Goal: Information Seeking & Learning: Check status

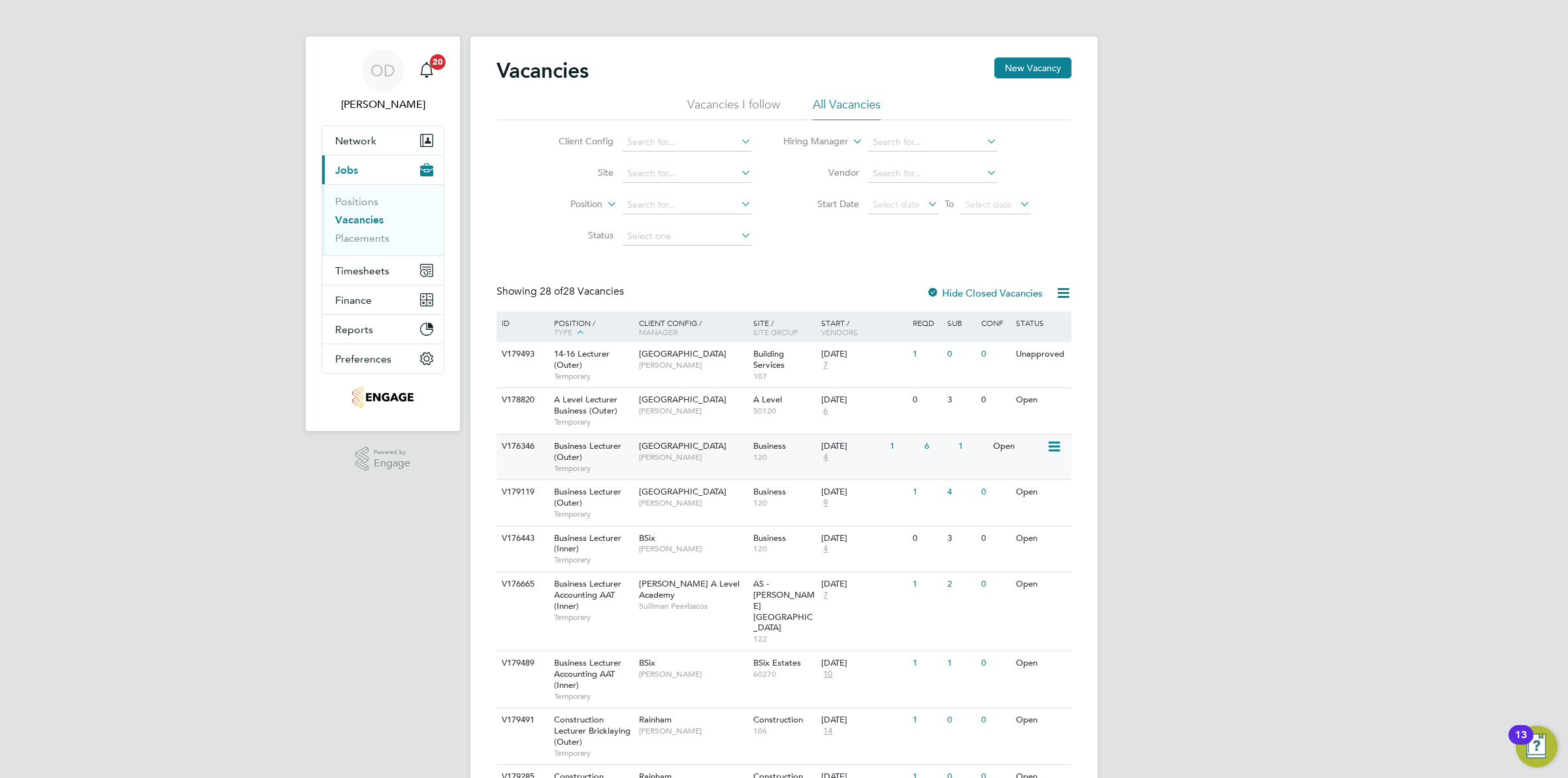
click at [1011, 456] on div "Open" at bounding box center [1018, 446] width 57 height 24
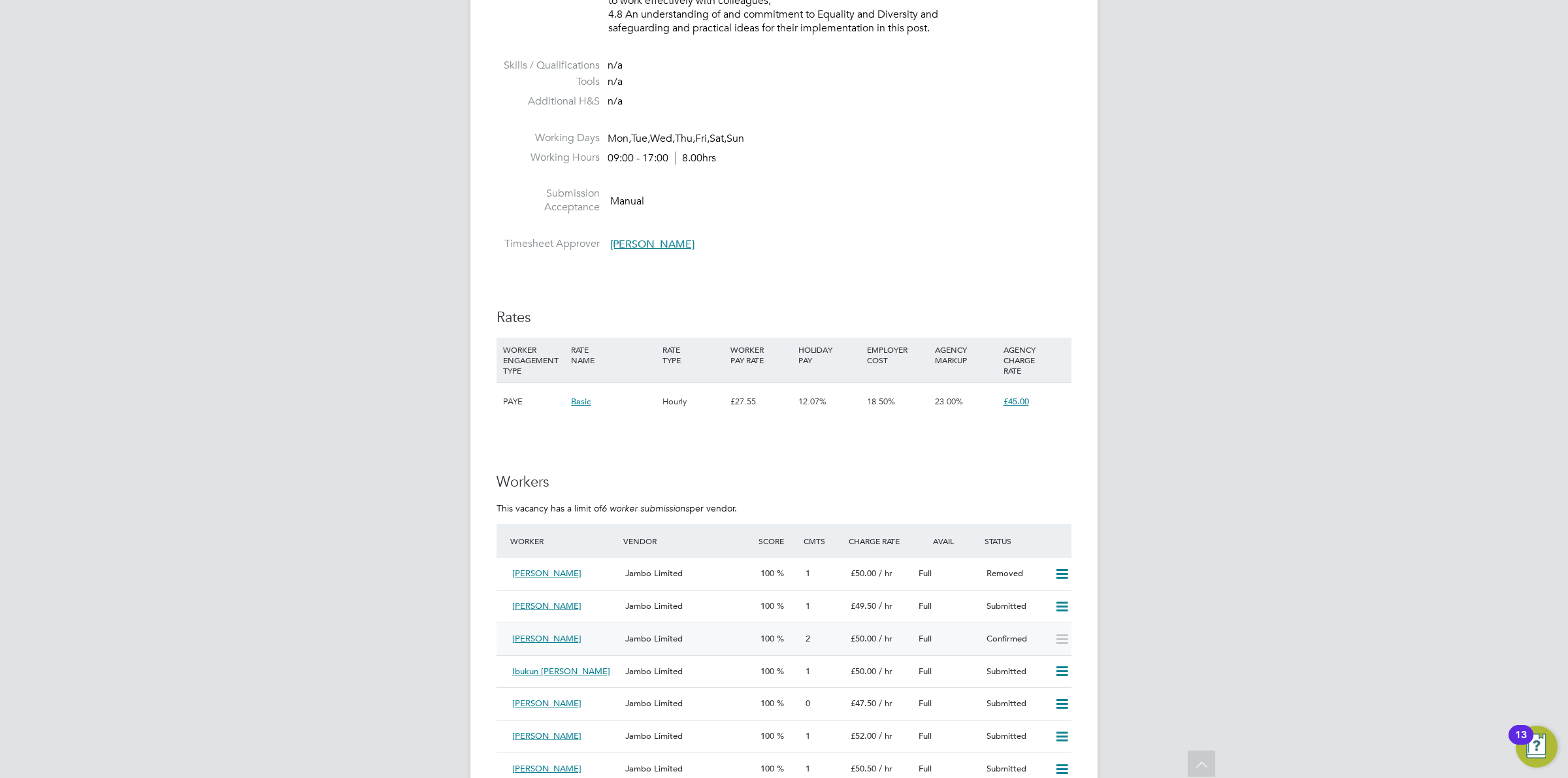
click at [750, 632] on div "Jambo Limited" at bounding box center [687, 639] width 135 height 22
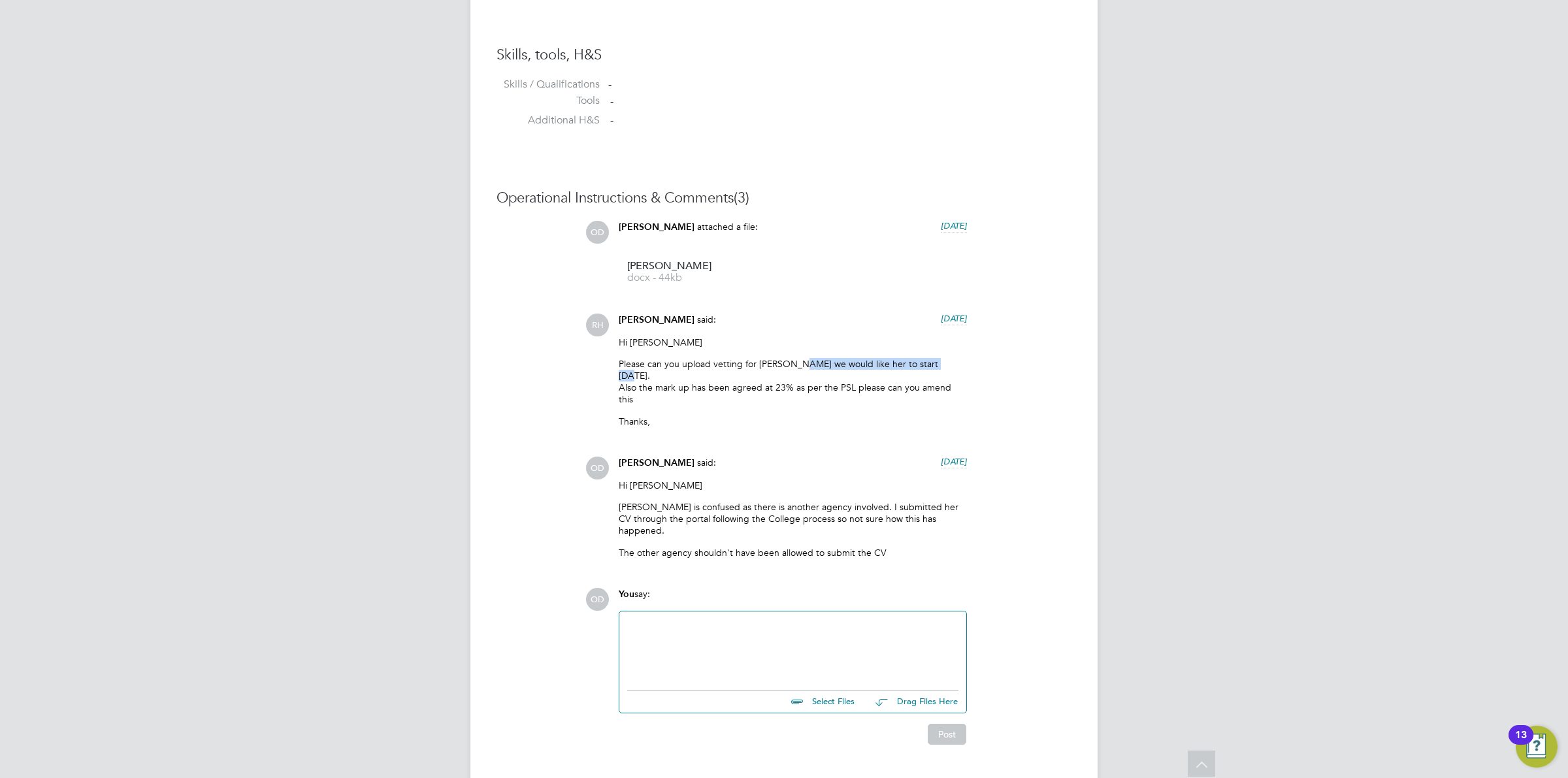
drag, startPoint x: 813, startPoint y: 353, endPoint x: 965, endPoint y: 363, distance: 152.3
click at [965, 363] on div "Hi Ollie Please can you upload vetting for Beulah we would like her to start on…" at bounding box center [792, 387] width 348 height 101
click at [965, 363] on p "Please can you upload vetting for Beulah we would like her to start on Monday. …" at bounding box center [792, 381] width 348 height 48
drag, startPoint x: 759, startPoint y: 363, endPoint x: 1151, endPoint y: 373, distance: 392.1
